Goal: Task Accomplishment & Management: Manage account settings

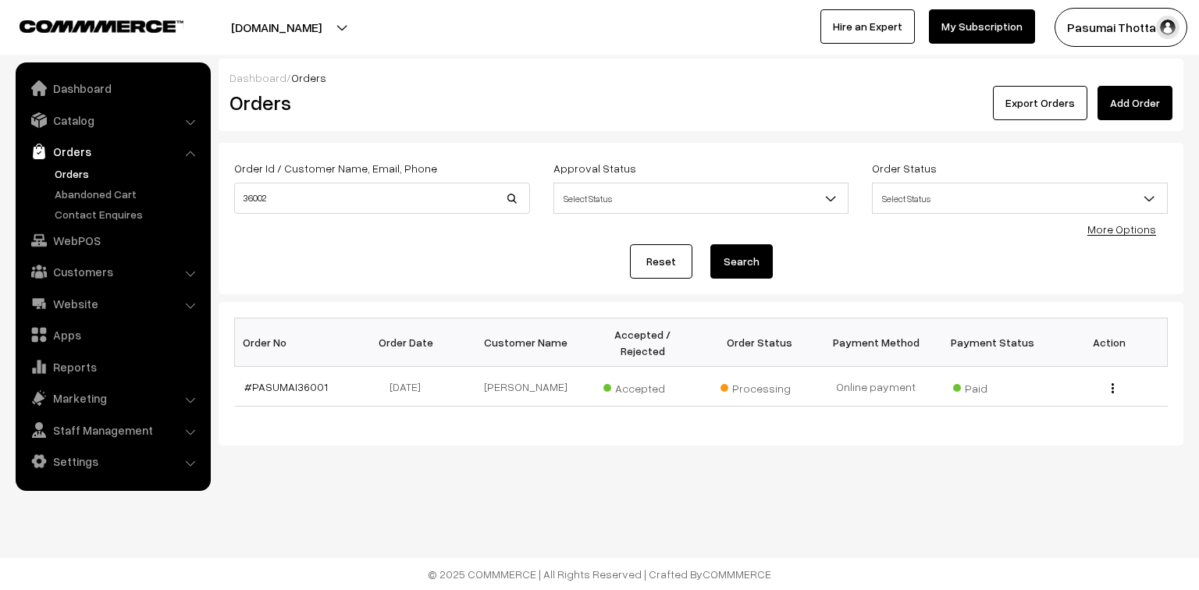
click at [72, 175] on link "Orders" at bounding box center [128, 173] width 155 height 16
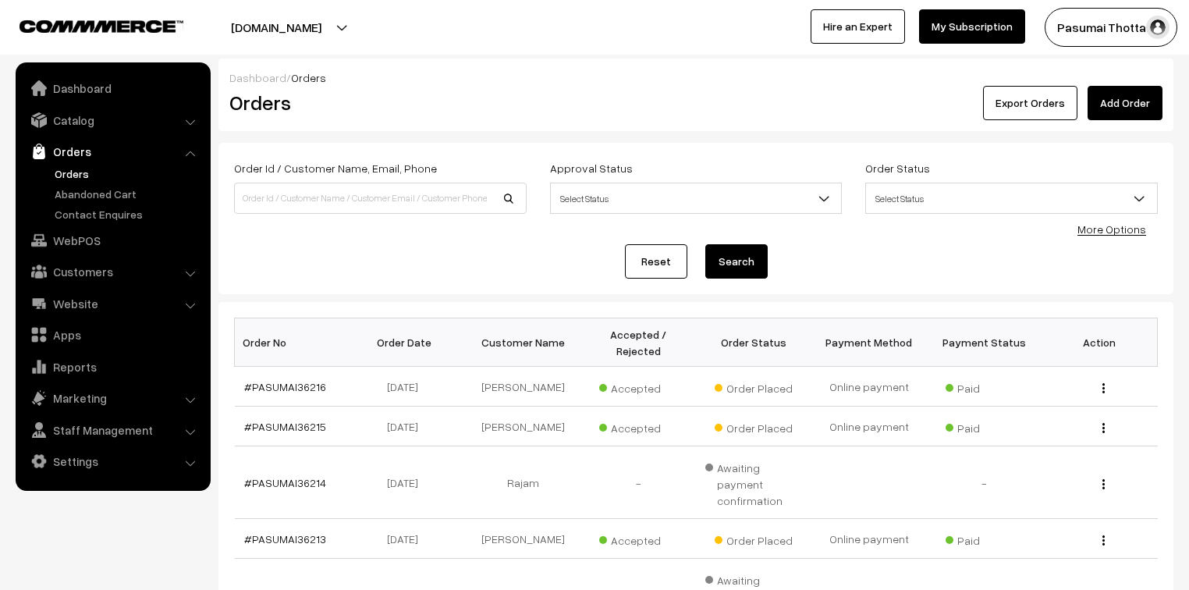
click at [1117, 234] on link "More Options" at bounding box center [1112, 228] width 69 height 13
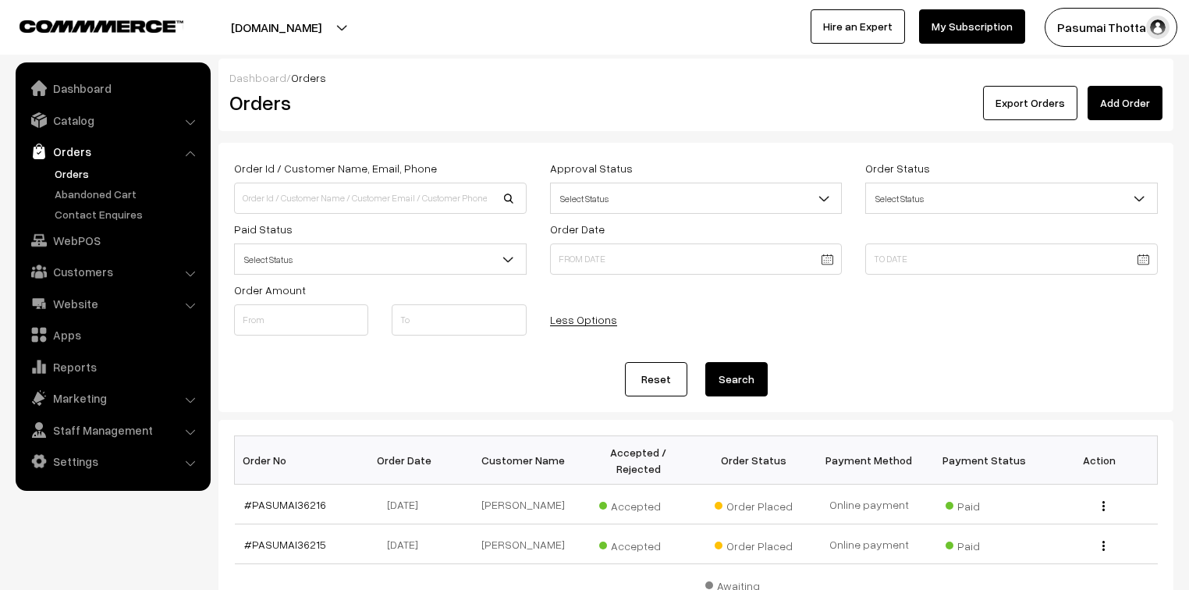
click at [343, 254] on span "Select Status" at bounding box center [380, 259] width 291 height 27
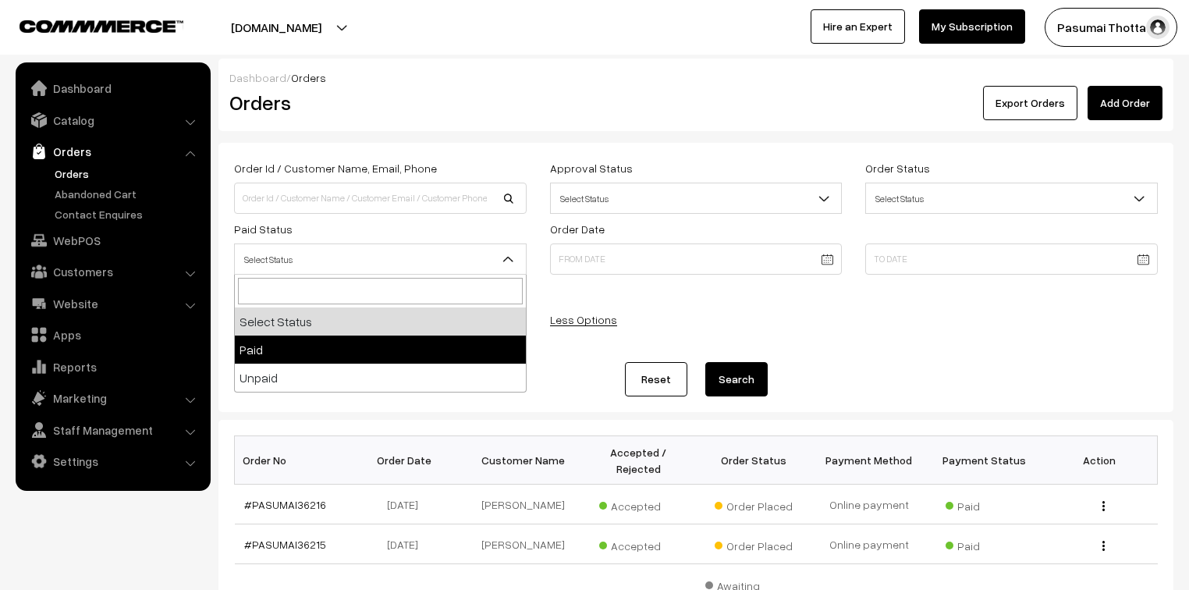
select select "1"
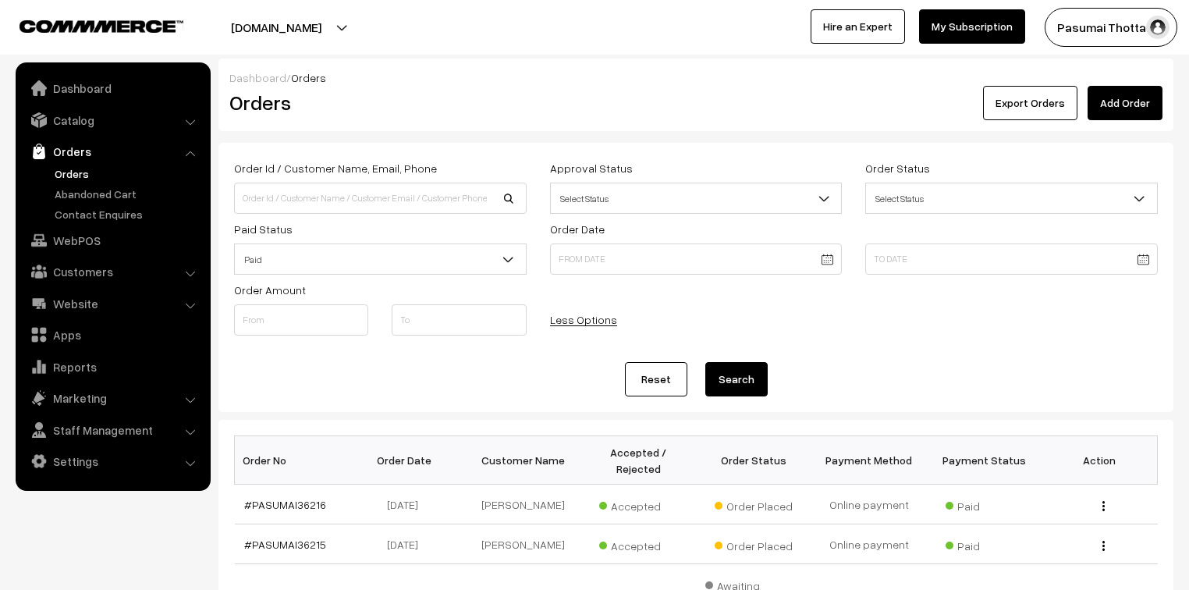
click at [739, 378] on button "Search" at bounding box center [736, 379] width 62 height 34
click at [329, 203] on input at bounding box center [380, 198] width 293 height 31
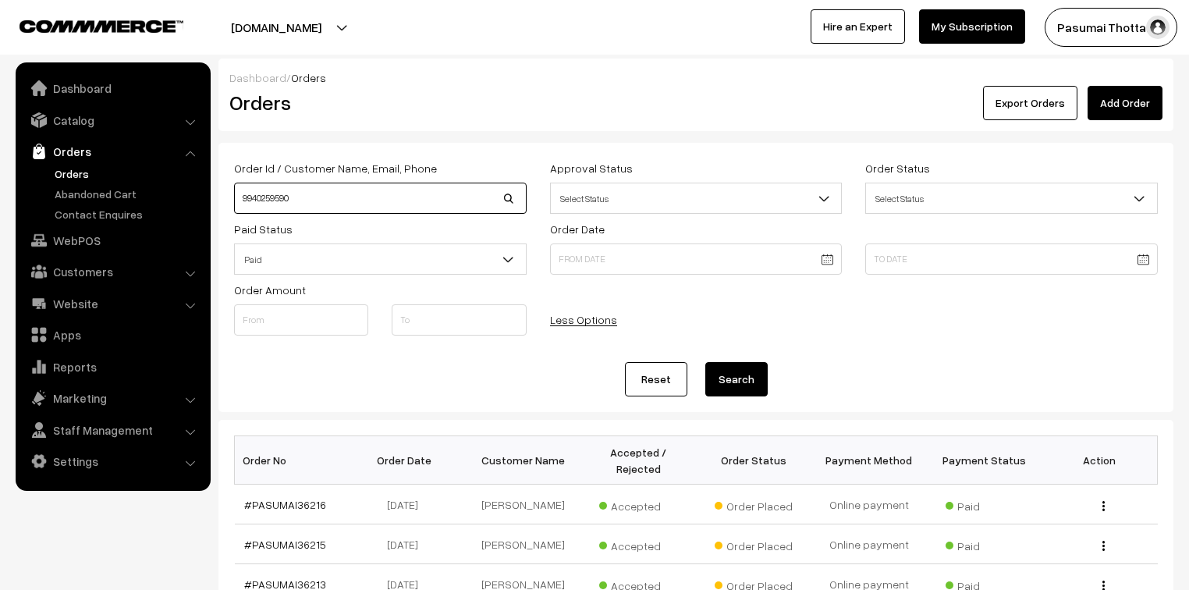
type input "9940259590"
click at [705, 362] on button "Search" at bounding box center [736, 379] width 62 height 34
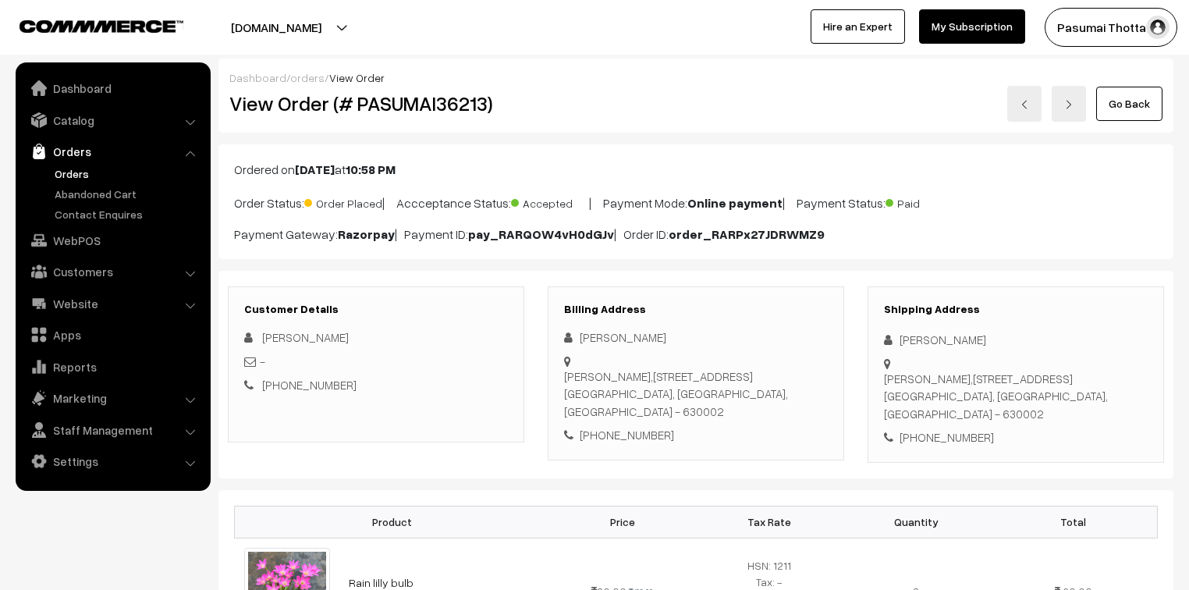
scroll to position [312, 0]
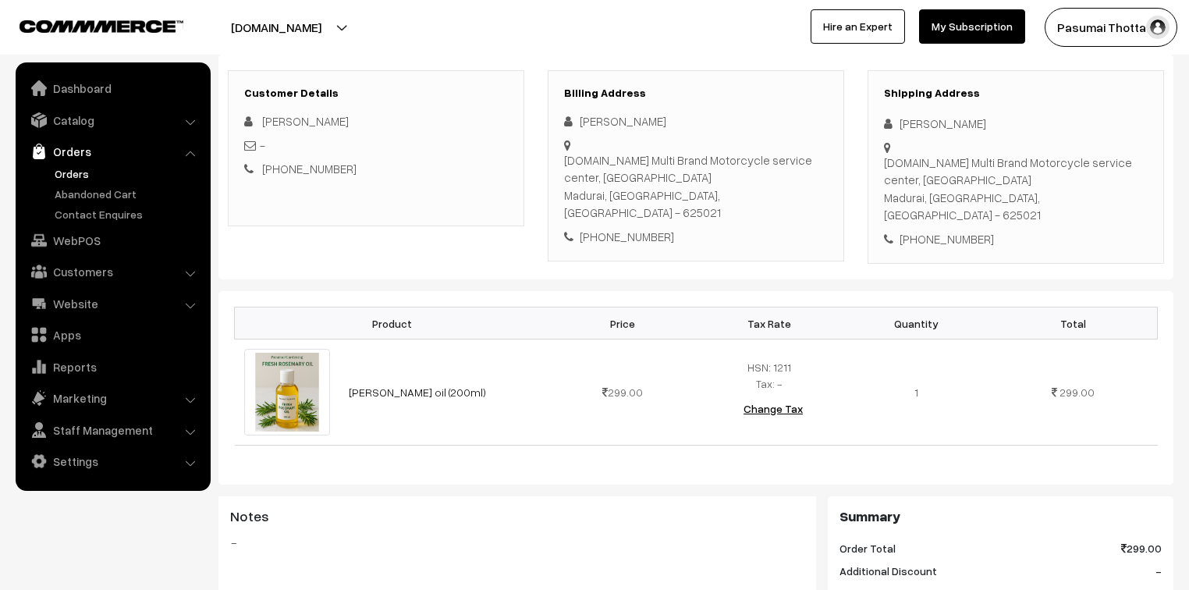
scroll to position [250, 0]
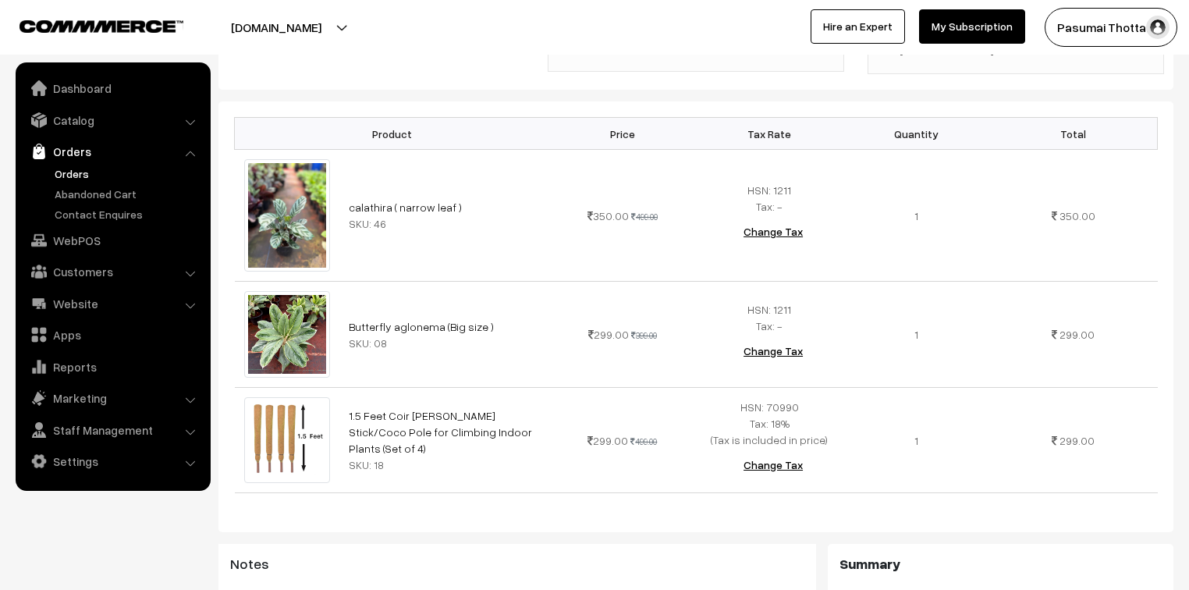
scroll to position [437, 0]
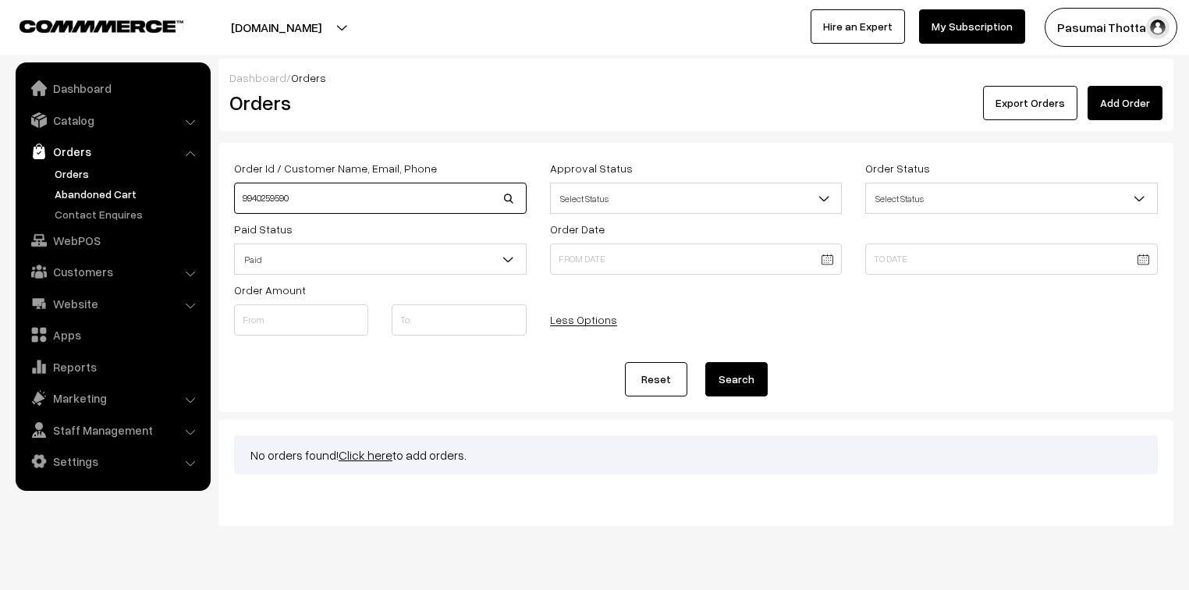
drag, startPoint x: 306, startPoint y: 190, endPoint x: 198, endPoint y: 194, distance: 107.8
click at [198, 194] on body "Thank you for showing interest. Our team will call you shortly. Close [DOMAIN_N…" at bounding box center [594, 313] width 1189 height 627
type input "saravanan"
click at [705, 362] on button "Search" at bounding box center [736, 379] width 62 height 34
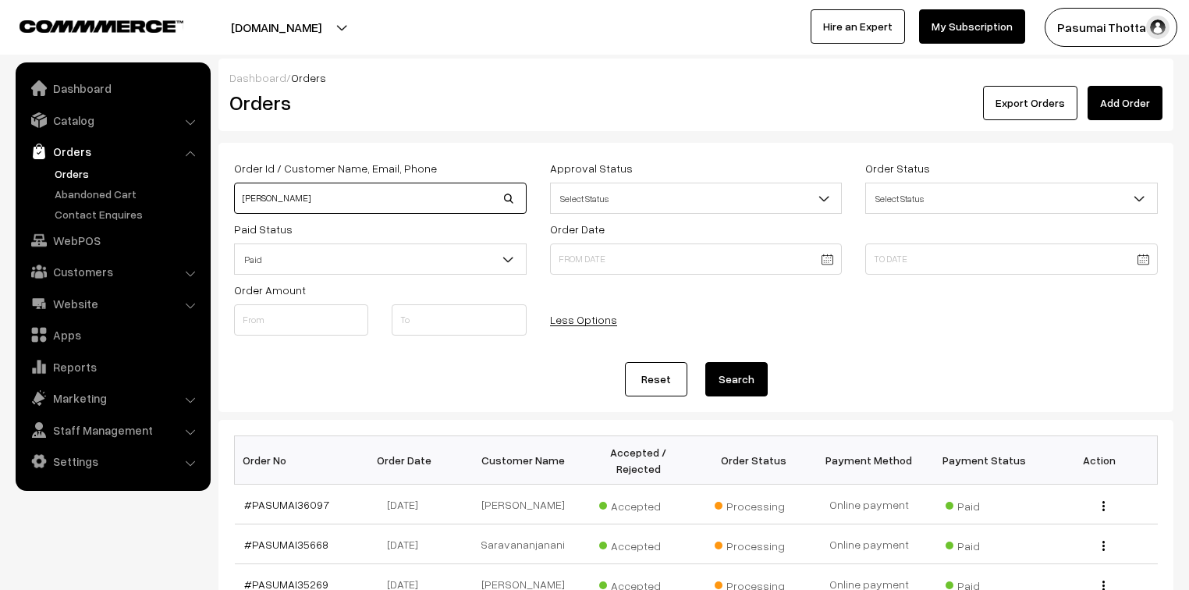
drag, startPoint x: 318, startPoint y: 197, endPoint x: 195, endPoint y: 203, distance: 123.4
click at [195, 203] on body "Thank you for showing interest. Our team will call you shortly. Close pasumaith…" at bounding box center [594, 545] width 1189 height 1091
type input "9710913004"
click at [705, 362] on button "Search" at bounding box center [736, 379] width 62 height 34
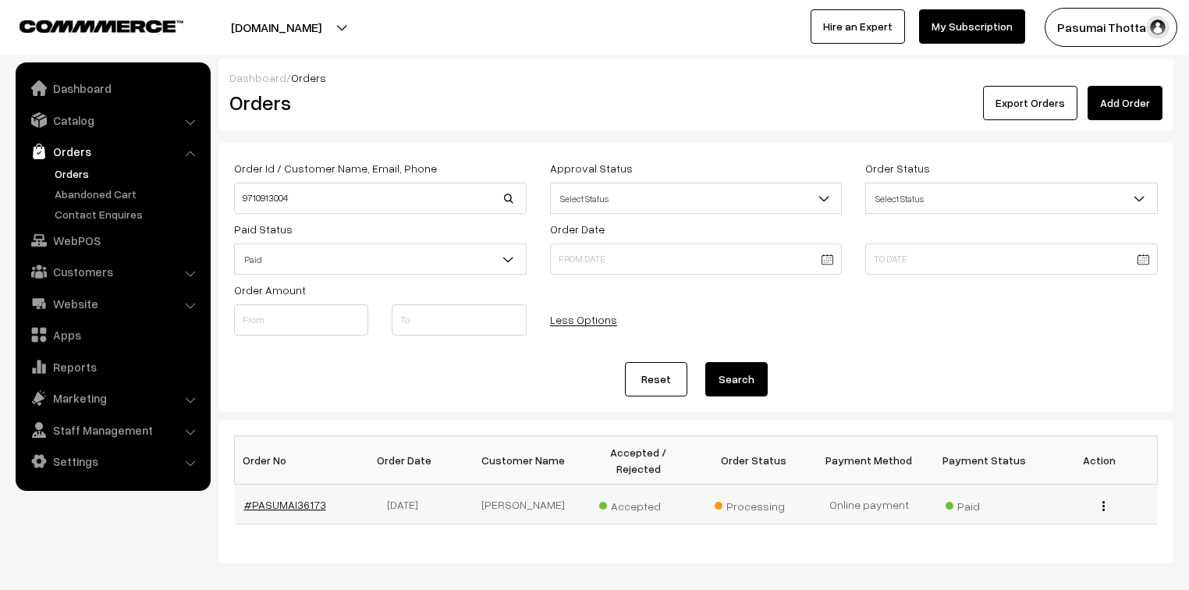
click at [287, 498] on link "#PASUMAI36173" at bounding box center [285, 504] width 82 height 13
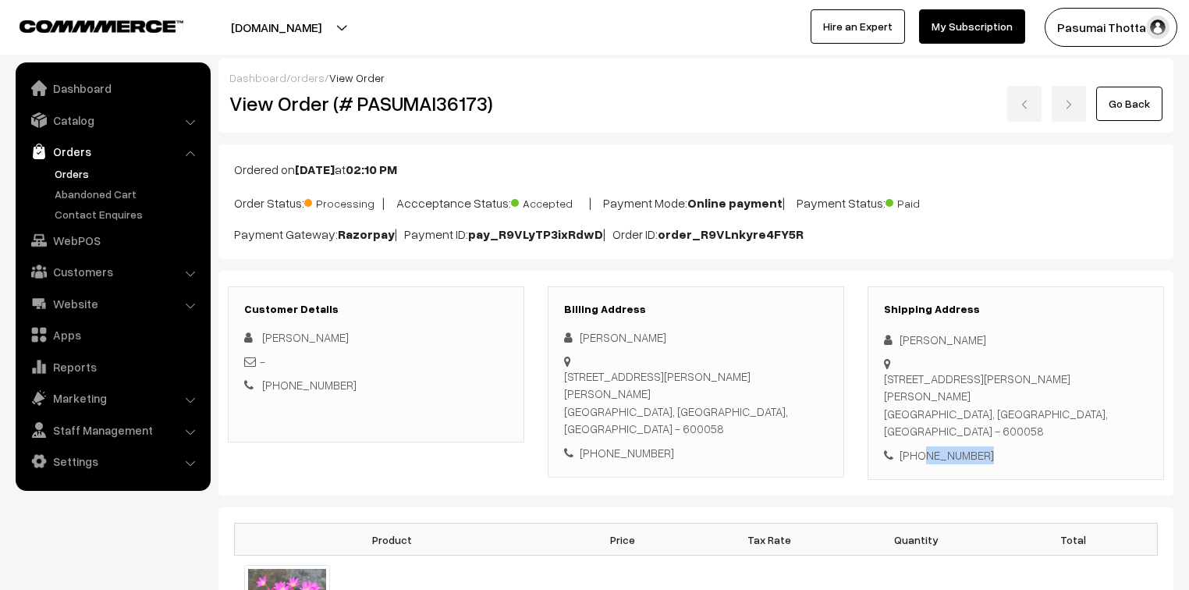
drag, startPoint x: 918, startPoint y: 439, endPoint x: 1014, endPoint y: 435, distance: 96.9
click at [1014, 446] on div "[PHONE_NUMBER]" at bounding box center [1016, 455] width 264 height 18
